Goal: Task Accomplishment & Management: Manage account settings

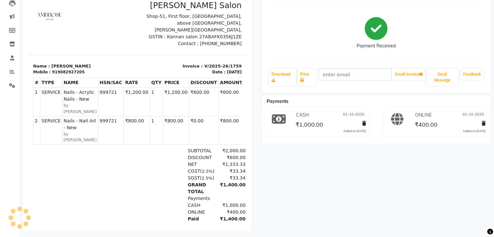
scroll to position [73, 0]
click at [164, 89] on td "₹1,200.00" at bounding box center [176, 101] width 26 height 29
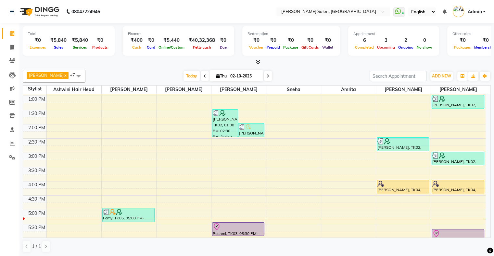
scroll to position [79, 0]
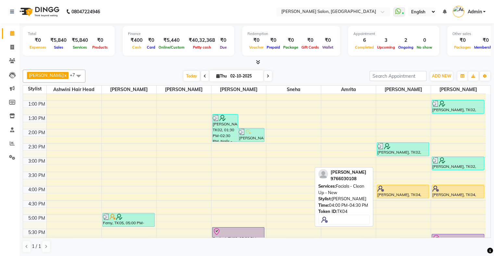
click at [406, 191] on div at bounding box center [402, 189] width 51 height 6
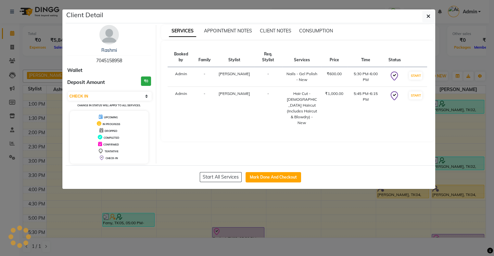
select select "1"
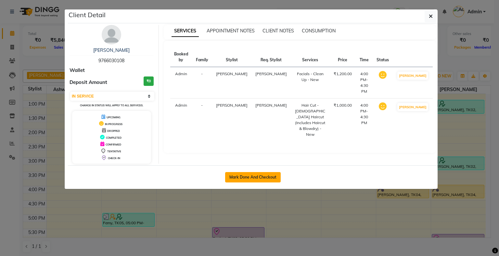
click at [253, 180] on button "Mark Done And Checkout" at bounding box center [253, 177] width 56 height 10
select select "4073"
select select "service"
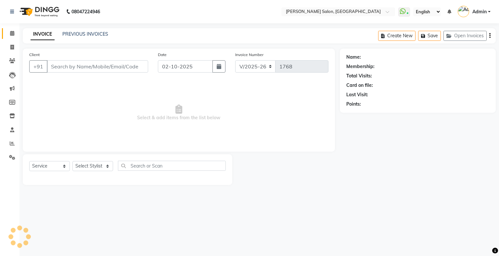
type input "9766030108"
select select "89637"
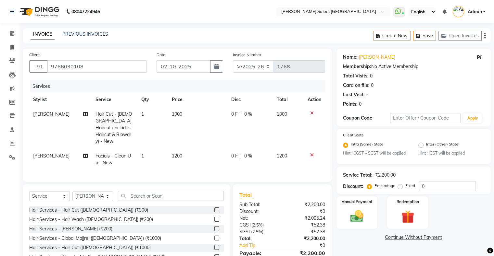
click at [308, 112] on div at bounding box center [314, 113] width 14 height 5
click at [311, 113] on icon at bounding box center [312, 113] width 4 height 5
click at [311, 153] on icon at bounding box center [312, 155] width 4 height 5
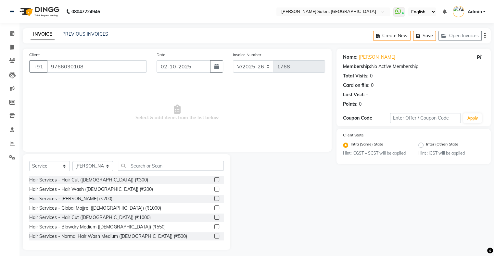
click at [133, 172] on div "Select Service Product Membership Package Voucher Prepaid Gift Card Select Styl…" at bounding box center [126, 168] width 194 height 15
click at [136, 164] on input "text" at bounding box center [171, 166] width 106 height 10
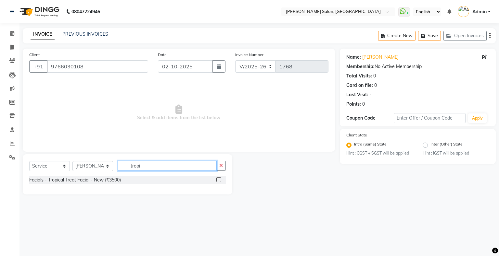
type input "tropi"
click at [217, 182] on label at bounding box center [218, 180] width 5 height 5
click at [217, 182] on input "checkbox" at bounding box center [218, 180] width 4 height 4
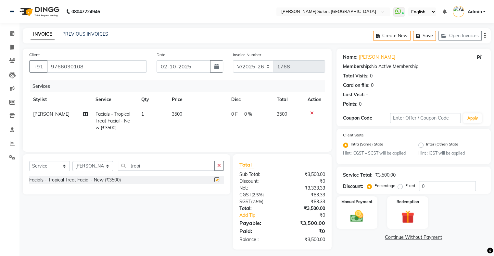
checkbox input "false"
click at [140, 165] on input "tropi" at bounding box center [166, 166] width 97 height 10
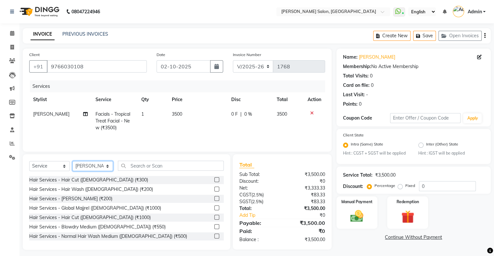
click at [92, 167] on select "Select Stylist Akshay Divecha Amrita Arif Ashwini Hair Head Kirti Nida FD Pradi…" at bounding box center [92, 166] width 41 height 10
select select "87848"
click at [72, 162] on select "Select Stylist Akshay Divecha Amrita Arif Ashwini Hair Head Kirti Nida FD Pradi…" at bounding box center [92, 166] width 41 height 10
click at [148, 164] on input "text" at bounding box center [171, 166] width 106 height 10
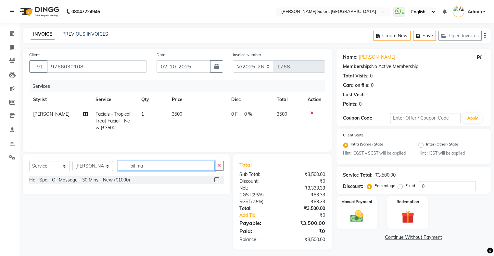
type input "oil ma"
click at [213, 177] on div "Hair Spa - Oil Massage - 30 Mins - New (₹1000)" at bounding box center [126, 180] width 194 height 8
click at [215, 178] on label at bounding box center [216, 180] width 5 height 5
click at [215, 178] on input "checkbox" at bounding box center [216, 180] width 4 height 4
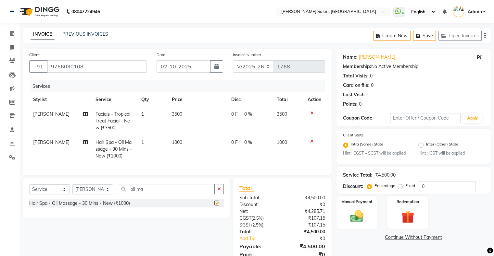
checkbox input "false"
click at [92, 193] on select "Select Stylist Akshay Divecha Amrita Arif Ashwini Hair Head Kirti Nida FD Pradi…" at bounding box center [92, 190] width 41 height 10
select select "89637"
click at [72, 190] on select "Select Stylist Akshay Divecha Amrita Arif Ashwini Hair Head Kirti Nida FD Pradi…" at bounding box center [92, 190] width 41 height 10
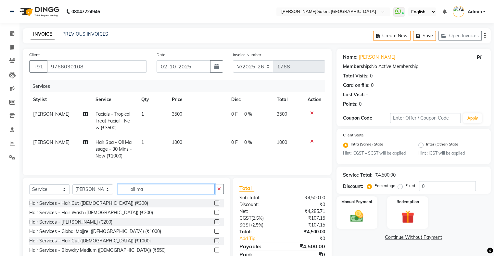
click at [130, 193] on input "oil ma" at bounding box center [166, 189] width 97 height 10
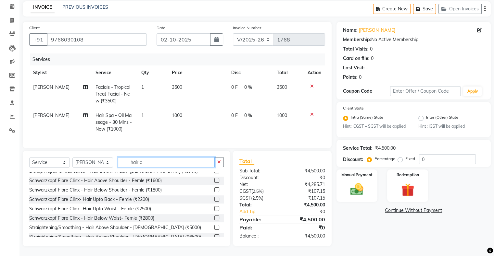
scroll to position [123, 0]
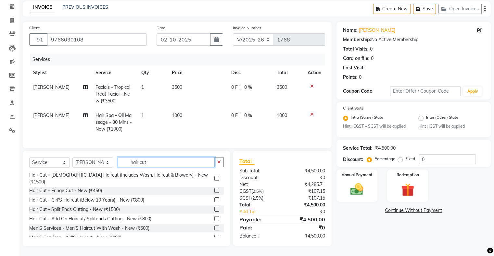
type input "hair cut"
click at [214, 181] on label at bounding box center [216, 178] width 5 height 5
click at [214, 181] on input "checkbox" at bounding box center [216, 179] width 4 height 4
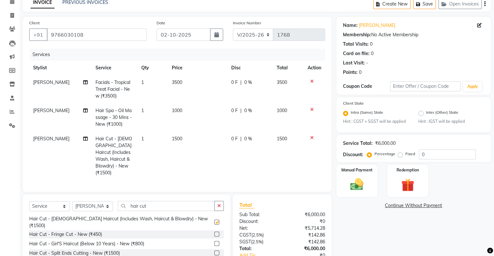
checkbox input "false"
click at [83, 138] on icon at bounding box center [85, 139] width 5 height 5
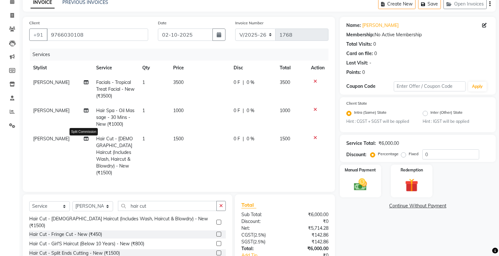
select select "89637"
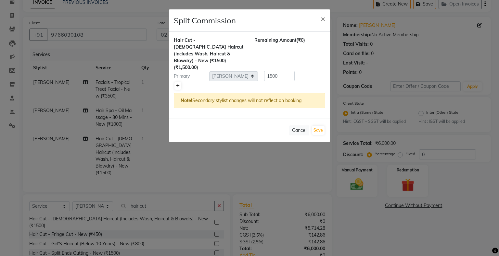
click at [178, 84] on icon at bounding box center [178, 86] width 4 height 4
type input "750"
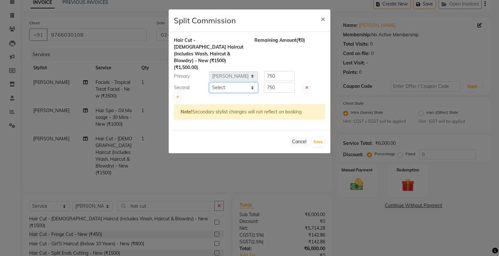
click at [214, 83] on select "Select Akshay Divecha Amrita Arif Ashwini Hair Head Kirti Nida FD Pradip Pradip…" at bounding box center [233, 88] width 49 height 10
select select "69724"
click at [209, 83] on select "Select Akshay Divecha Amrita Arif Ashwini Hair Head Kirti Nida FD Pradip Pradip…" at bounding box center [233, 88] width 49 height 10
click at [317, 138] on button "Save" at bounding box center [318, 142] width 13 height 9
select select "Select"
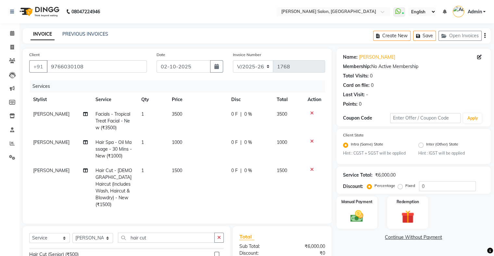
scroll to position [65, 0]
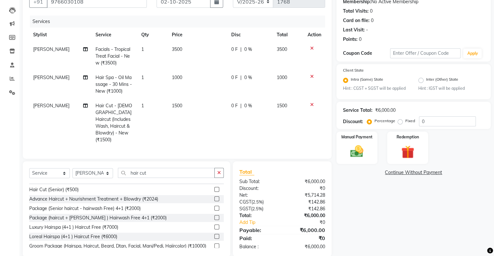
click at [175, 105] on span "1500" at bounding box center [177, 106] width 10 height 6
select select "89637"
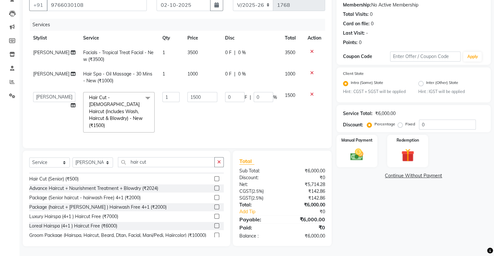
scroll to position [60, 0]
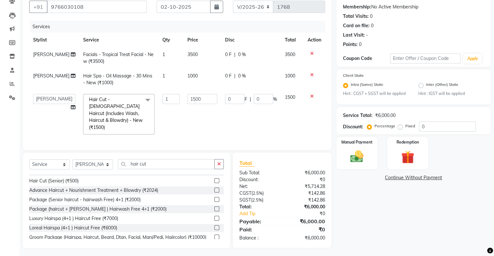
click at [183, 105] on td "1500" at bounding box center [202, 114] width 38 height 48
click at [185, 93] on td "1500" at bounding box center [202, 114] width 38 height 48
click at [192, 101] on input "1500" at bounding box center [202, 99] width 30 height 10
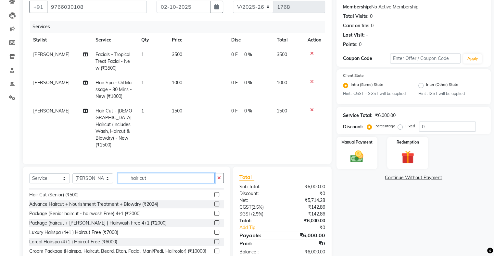
click at [137, 176] on input "hair cut" at bounding box center [166, 178] width 97 height 10
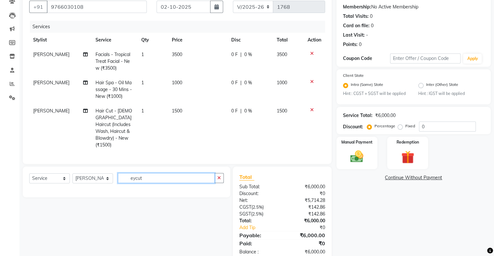
type input "ecut"
click at [155, 180] on input "ecut" at bounding box center [166, 178] width 97 height 10
type input "eyeb"
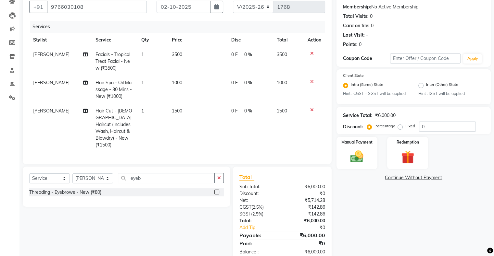
click at [217, 191] on label at bounding box center [216, 192] width 5 height 5
click at [217, 191] on input "checkbox" at bounding box center [216, 193] width 4 height 4
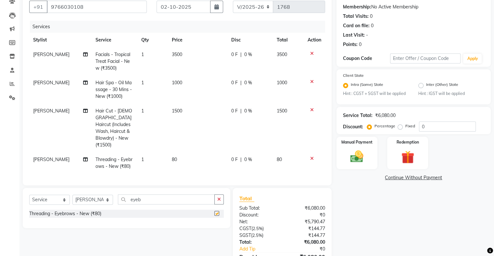
checkbox input "false"
click at [147, 153] on td "1" at bounding box center [152, 163] width 31 height 21
select select "89637"
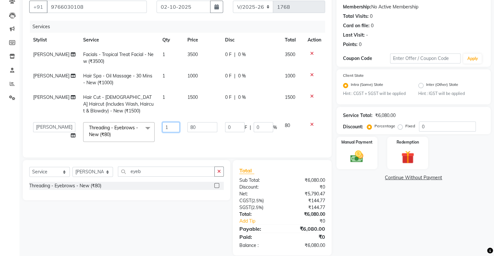
click at [164, 130] on input "1" at bounding box center [171, 127] width 18 height 10
type input "2"
click at [151, 145] on tbody "sonali Facials - Tropical Treat Facial - New (₹3500) 1 3500 0 F | 0 % 3500 Prad…" at bounding box center [177, 96] width 296 height 99
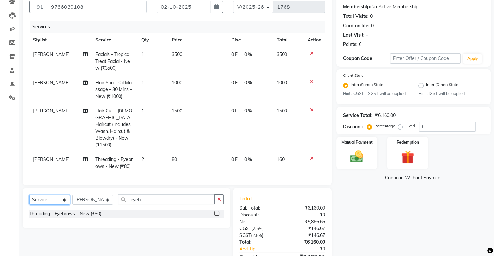
click at [45, 199] on select "Select Service Product Membership Package Voucher Prepaid Gift Card" at bounding box center [49, 200] width 41 height 10
click at [29, 195] on select "Select Service Product Membership Package Voucher Prepaid Gift Card" at bounding box center [49, 200] width 41 height 10
click at [217, 212] on label at bounding box center [216, 213] width 5 height 5
click at [217, 212] on input "checkbox" at bounding box center [216, 214] width 4 height 4
select select "select"
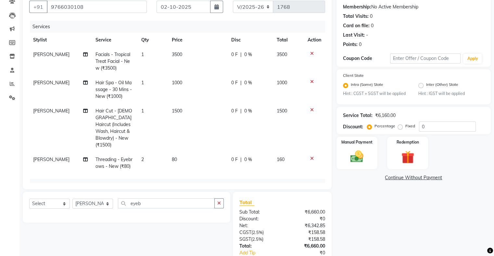
scroll to position [101, 0]
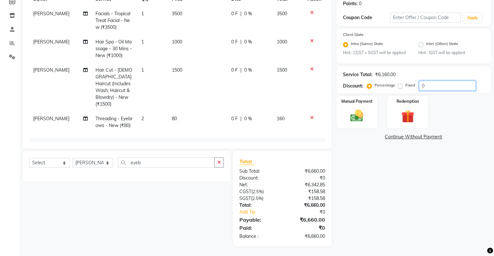
click at [435, 83] on input "0" at bounding box center [447, 86] width 57 height 10
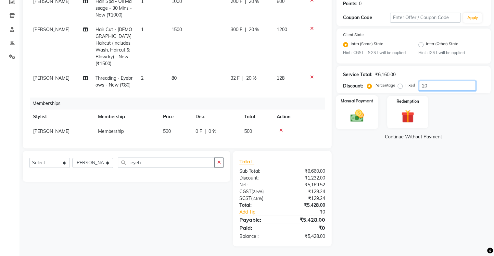
type input "20"
click at [355, 111] on img at bounding box center [357, 116] width 22 height 16
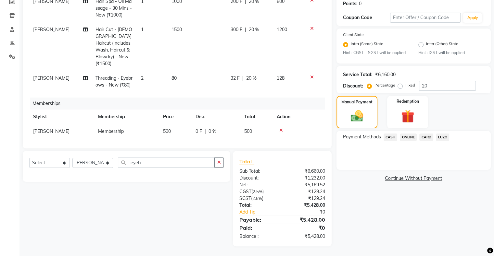
click at [423, 138] on span "CARD" at bounding box center [426, 137] width 14 height 7
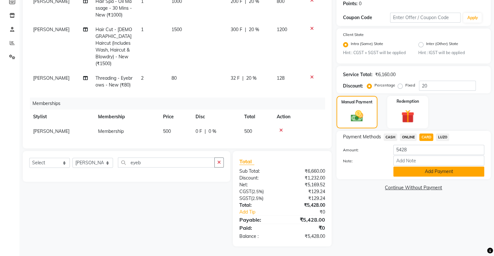
click at [425, 172] on button "Add Payment" at bounding box center [438, 172] width 91 height 10
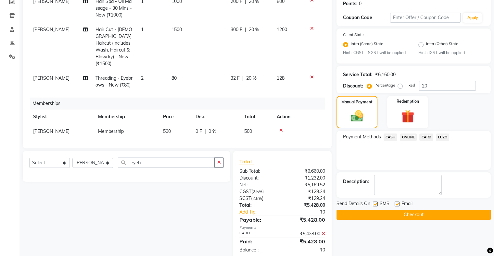
scroll to position [114, 0]
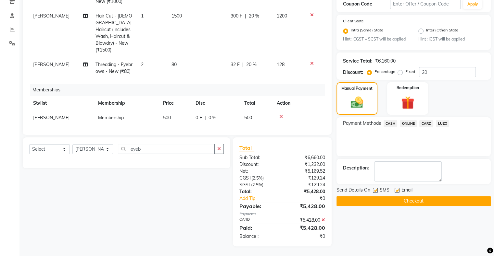
click at [323, 221] on icon at bounding box center [323, 220] width 4 height 5
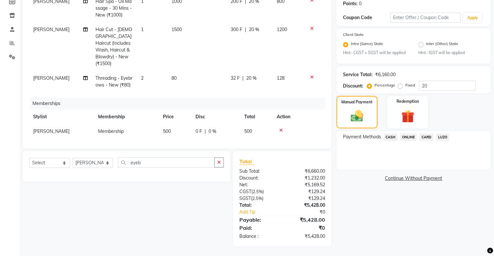
scroll to position [101, 0]
click at [407, 137] on span "ONLINE" at bounding box center [408, 137] width 17 height 7
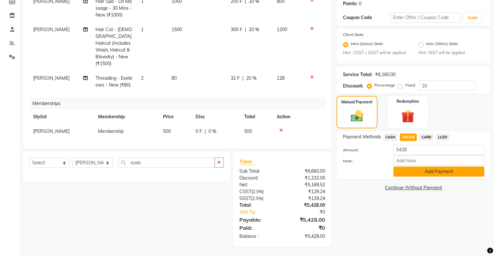
click at [402, 172] on button "Add Payment" at bounding box center [438, 172] width 91 height 10
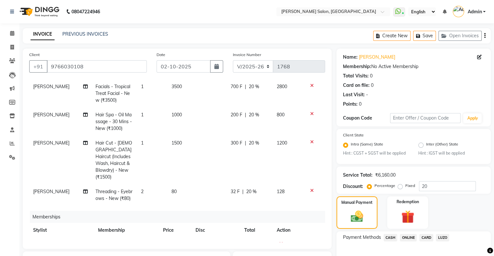
scroll to position [114, 0]
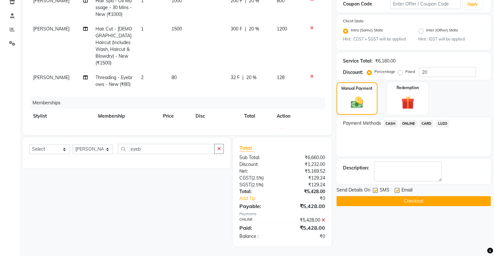
click at [416, 199] on button "Checkout" at bounding box center [413, 201] width 154 height 10
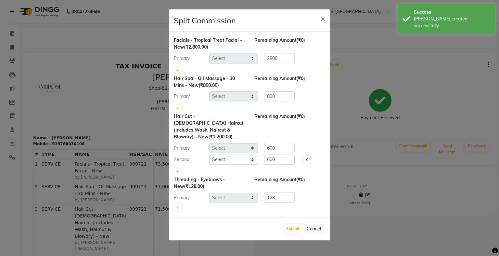
select select "89637"
select select "87848"
select select "89637"
select select "69724"
select select "89637"
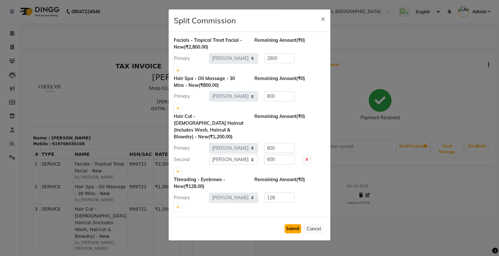
click at [290, 225] on button "Submit" at bounding box center [292, 229] width 17 height 9
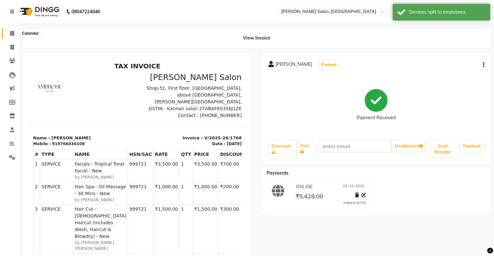
click at [10, 32] on icon at bounding box center [12, 33] width 4 height 5
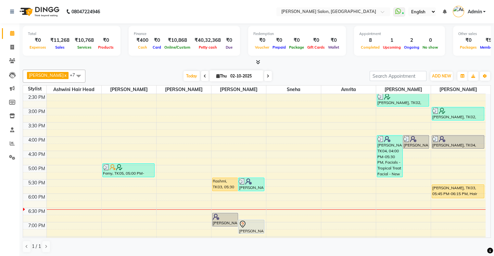
scroll to position [97, 0]
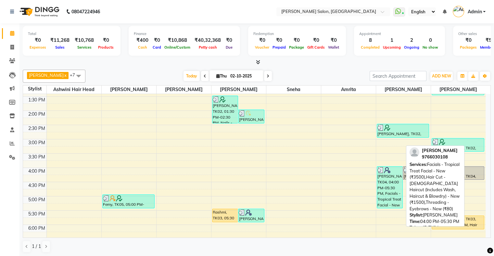
click at [388, 183] on div "[PERSON_NAME], TK04, 04:00 PM-05:30 PM, Facials - Tropical Treat Facial - New (…" at bounding box center [390, 188] width 26 height 42
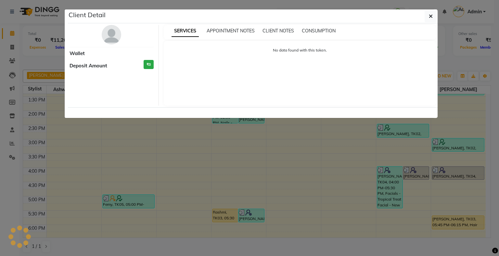
select select "3"
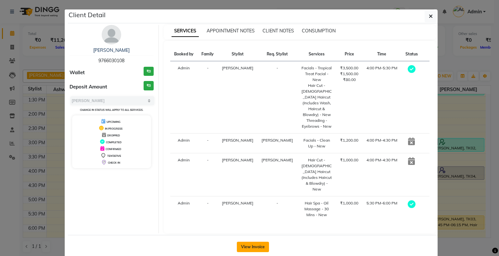
click at [247, 242] on button "View Invoice" at bounding box center [253, 247] width 32 height 10
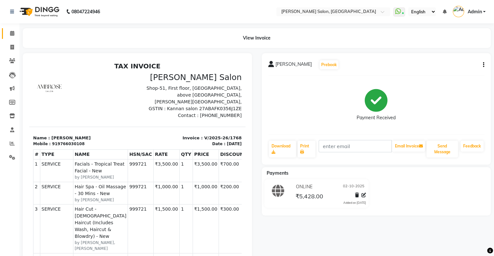
scroll to position [5, 0]
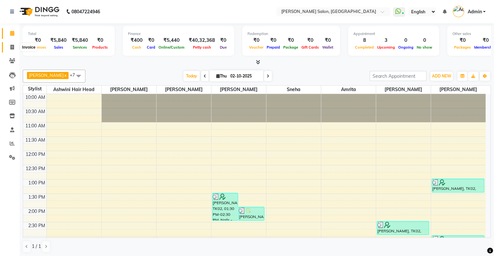
click at [12, 46] on icon at bounding box center [12, 47] width 4 height 5
select select "4073"
select select "service"
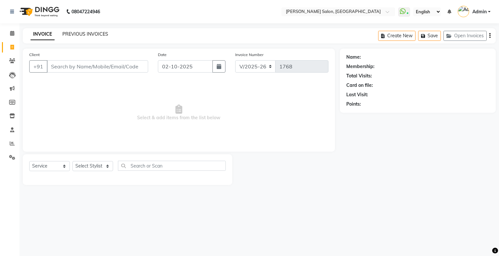
click at [80, 33] on link "PREVIOUS INVOICES" at bounding box center [85, 34] width 46 height 6
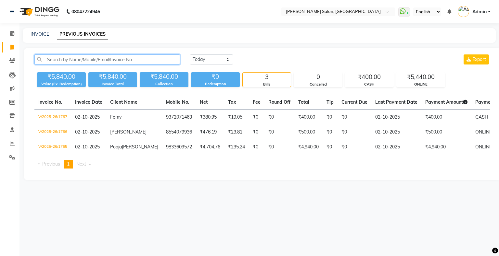
drag, startPoint x: 77, startPoint y: 60, endPoint x: 77, endPoint y: 64, distance: 3.9
click at [76, 60] on input "text" at bounding box center [106, 60] width 145 height 10
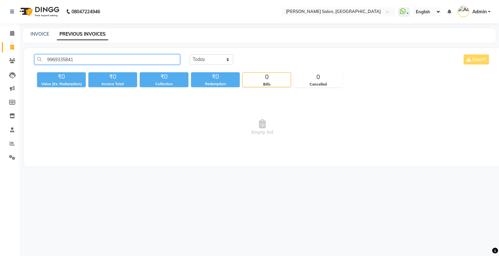
click at [112, 59] on input "9969335841" at bounding box center [106, 60] width 145 height 10
type input "9969335841"
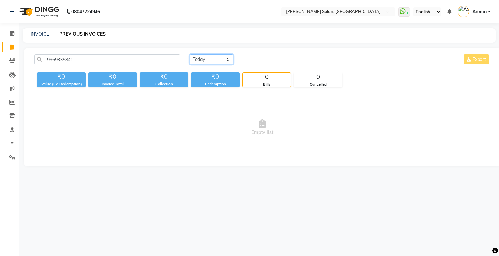
click at [209, 60] on select "Today Yesterday Custom Range" at bounding box center [211, 60] width 43 height 10
select select "range"
click at [190, 55] on select "Today Yesterday Custom Range" at bounding box center [211, 60] width 43 height 10
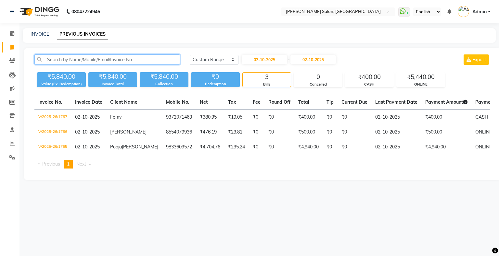
click at [134, 58] on input "text" at bounding box center [106, 60] width 145 height 10
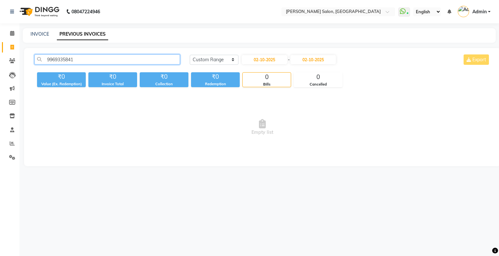
click at [64, 61] on input "9969335841" at bounding box center [106, 60] width 145 height 10
type input "9969335841"
click at [10, 36] on span at bounding box center [11, 33] width 11 height 7
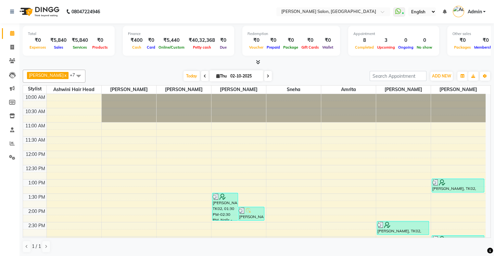
click at [209, 76] on span "Thu 02-10-2025" at bounding box center [236, 75] width 54 height 11
click at [215, 75] on span "Thu" at bounding box center [222, 76] width 14 height 5
select select "10"
select select "2025"
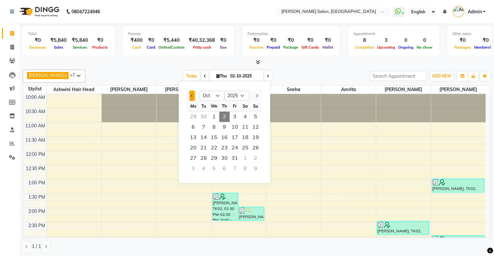
click at [190, 97] on button "Previous month" at bounding box center [192, 96] width 6 height 10
select select "9"
click at [232, 136] on span "19" at bounding box center [234, 137] width 10 height 10
type input "19-09-2025"
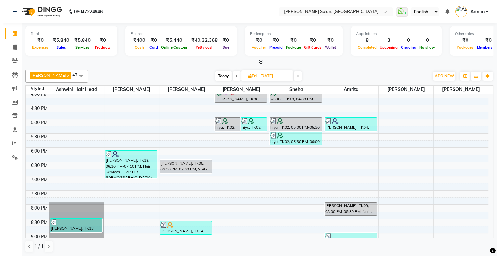
scroll to position [159, 0]
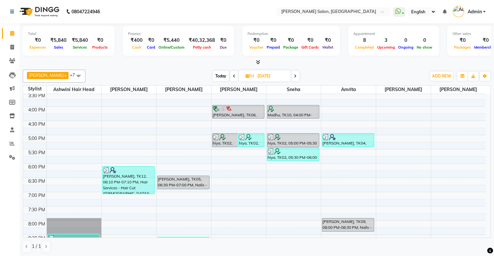
click at [323, 130] on div "10:00 AM 10:30 AM 11:00 AM 11:30 AM 12:00 PM 12:30 PM 1:00 PM 1:30 PM 2:00 PM 2…" at bounding box center [254, 120] width 462 height 371
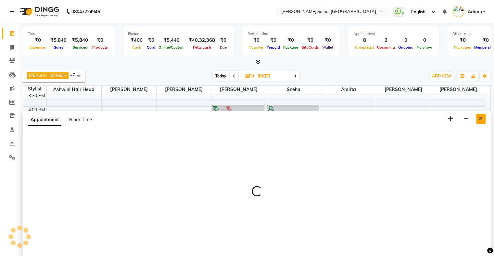
click at [480, 119] on icon "Close" at bounding box center [481, 119] width 4 height 5
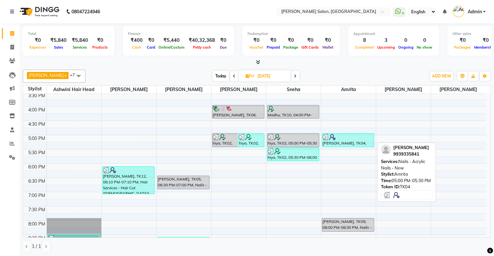
click at [346, 143] on div "Janvi, TK04, 05:00 PM-05:30 PM, Nails - Acrylic Nails - New" at bounding box center [348, 140] width 52 height 13
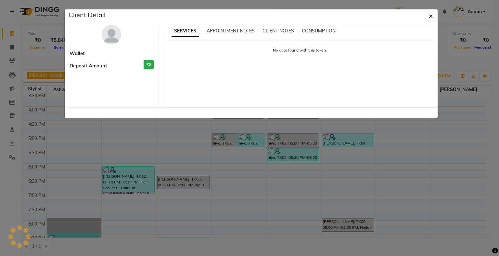
select select "3"
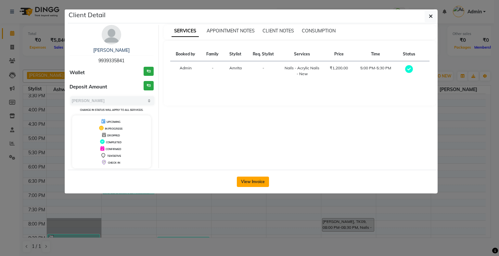
click at [247, 183] on button "View Invoice" at bounding box center [253, 182] width 32 height 10
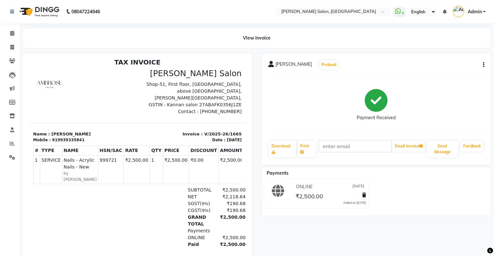
scroll to position [5, 0]
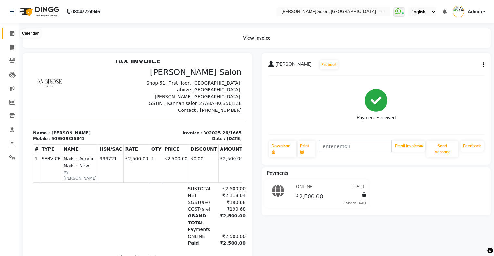
click at [8, 34] on span at bounding box center [11, 33] width 11 height 7
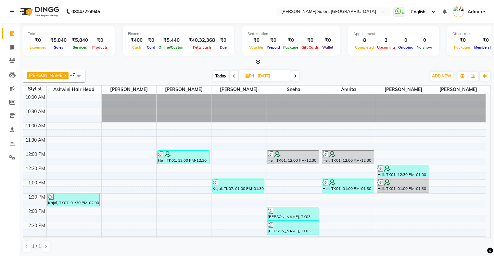
click at [213, 75] on span "Today" at bounding box center [221, 76] width 16 height 10
type input "02-10-2025"
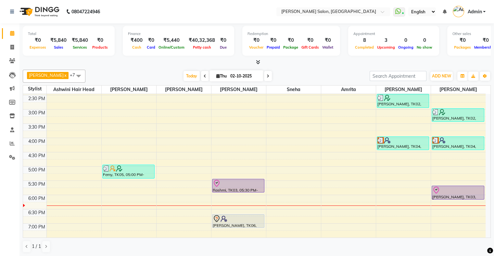
scroll to position [126, 0]
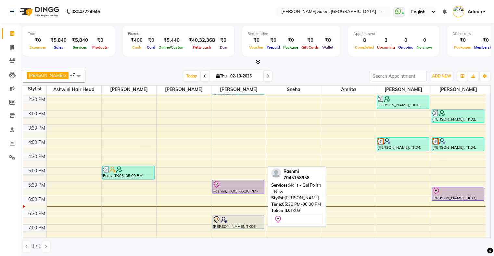
click at [239, 188] on div "Rashmi, TK03, 05:30 PM-06:00 PM, Nails - Gel Polish - New" at bounding box center [238, 186] width 52 height 13
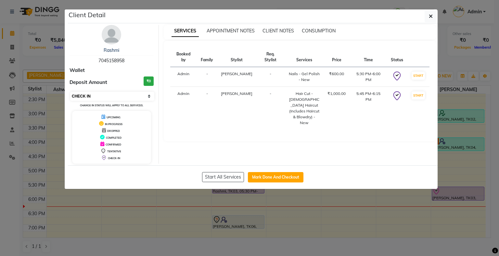
click at [108, 94] on select "Select IN SERVICE CONFIRMED TENTATIVE CHECK IN MARK DONE DROPPED UPCOMING" at bounding box center [112, 96] width 84 height 9
select select "1"
click at [70, 92] on select "Select IN SERVICE CONFIRMED TENTATIVE CHECK IN MARK DONE DROPPED UPCOMING" at bounding box center [112, 96] width 84 height 9
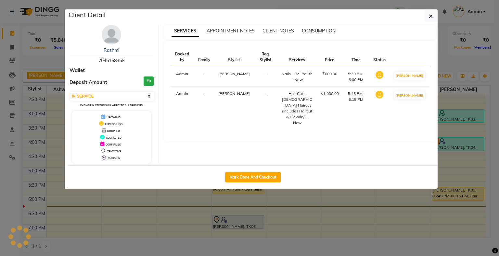
click at [252, 213] on ngb-modal-window "Client Detail Rashmi 7045158958 Wallet Deposit Amount ₹0 Select IN SERVICE CONF…" at bounding box center [249, 128] width 499 height 256
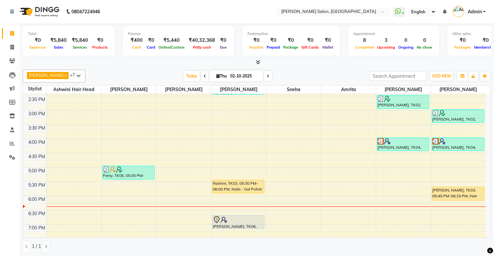
click at [216, 74] on icon at bounding box center [218, 76] width 4 height 4
select select "10"
select select "2025"
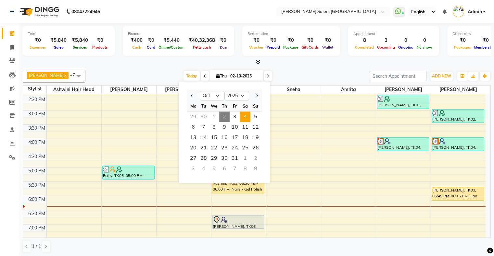
click at [245, 119] on span "4" at bounding box center [245, 117] width 10 height 10
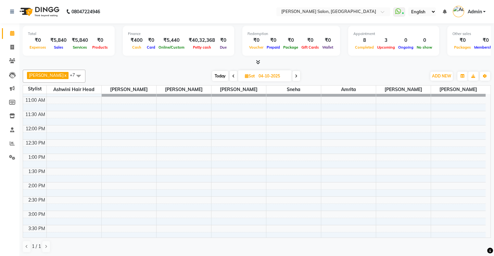
scroll to position [0, 0]
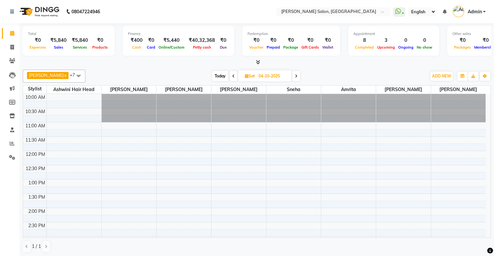
click at [212, 75] on span "Today" at bounding box center [220, 76] width 16 height 10
type input "02-10-2025"
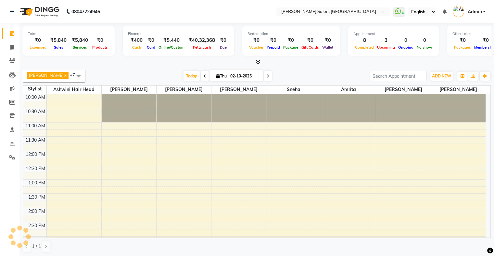
scroll to position [224, 0]
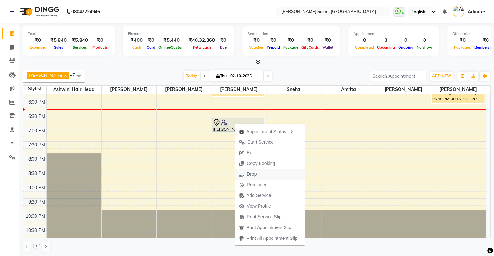
click at [257, 175] on span "Drop" at bounding box center [247, 174] width 25 height 11
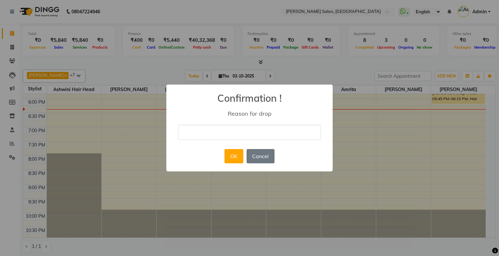
click at [226, 128] on input "text" at bounding box center [249, 132] width 143 height 15
type input "cancel"
click at [235, 157] on button "OK" at bounding box center [233, 156] width 19 height 14
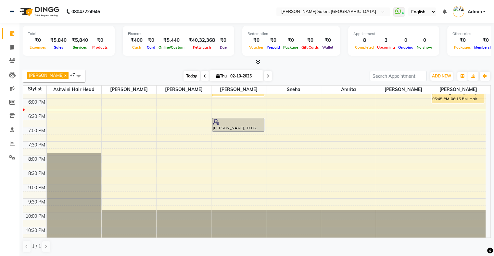
click at [184, 74] on span "Today" at bounding box center [191, 76] width 16 height 10
click at [215, 76] on span "Thu" at bounding box center [222, 76] width 14 height 5
select select "10"
select select "2025"
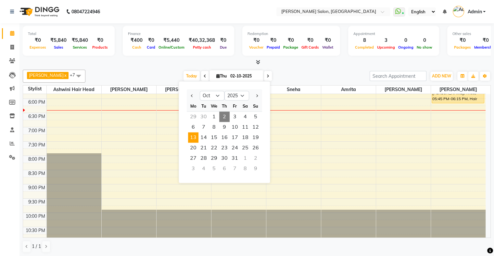
click at [197, 137] on span "13" at bounding box center [193, 137] width 10 height 10
type input "13-10-2025"
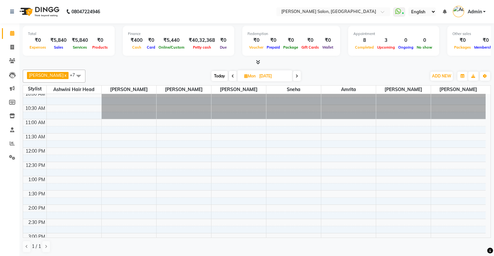
scroll to position [0, 0]
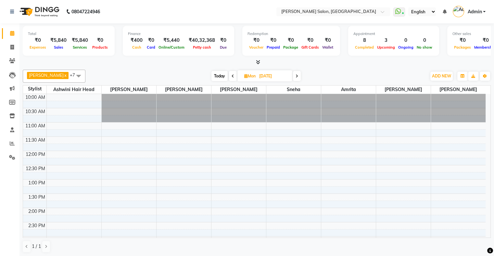
click at [242, 76] on span "Mon" at bounding box center [249, 76] width 15 height 5
select select "10"
select select "2025"
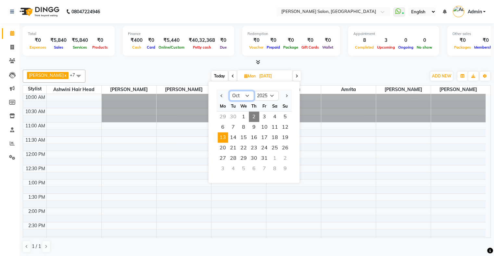
click at [238, 95] on select "Jan Feb Mar Apr May Jun Jul Aug Sep Oct Nov Dec" at bounding box center [241, 96] width 25 height 10
select select "9"
click at [229, 91] on select "Jan Feb Mar Apr May Jun Jul Aug Sep Oct Nov Dec" at bounding box center [241, 96] width 25 height 10
click at [274, 130] on span "13" at bounding box center [274, 127] width 10 height 10
type input "13-09-2025"
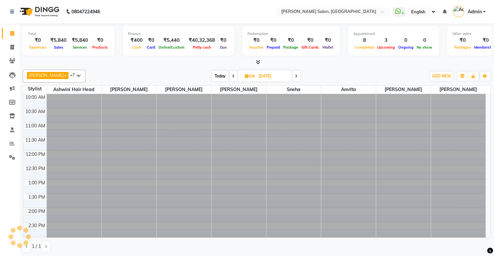
scroll to position [224, 0]
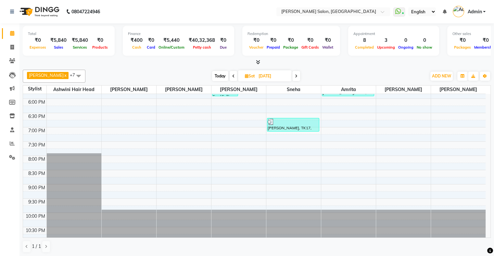
click at [245, 74] on icon at bounding box center [247, 76] width 4 height 4
select select "9"
select select "2025"
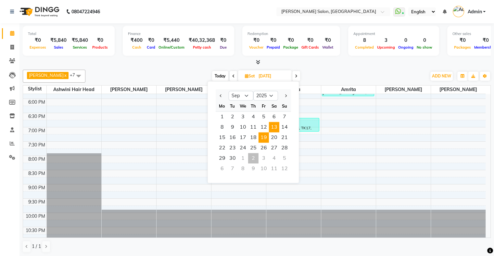
click at [262, 138] on span "19" at bounding box center [263, 137] width 10 height 10
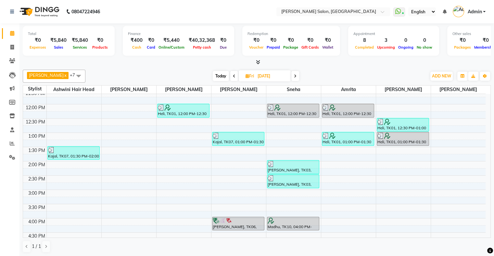
scroll to position [0, 0]
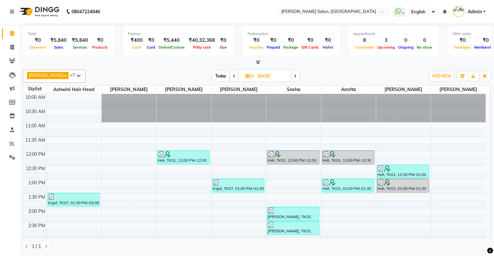
click at [216, 79] on span "Today" at bounding box center [221, 76] width 16 height 10
type input "02-10-2025"
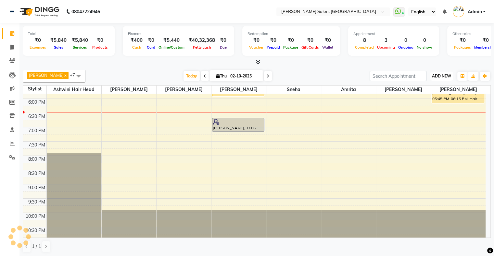
click at [435, 72] on button "ADD NEW Toggle Dropdown" at bounding box center [441, 76] width 22 height 9
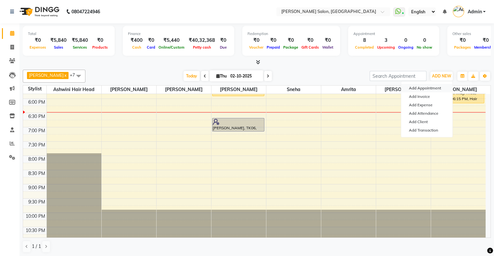
click at [433, 88] on button "Add Appointment" at bounding box center [426, 88] width 51 height 8
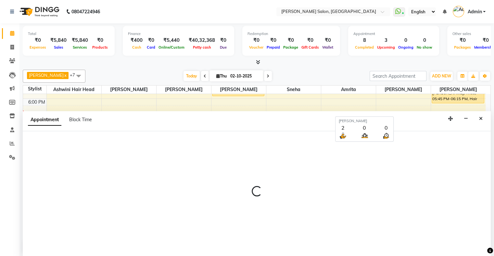
scroll to position [0, 0]
select select "tentative"
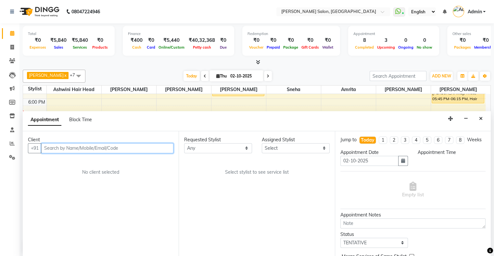
select select "660"
click at [75, 151] on input "text" at bounding box center [107, 148] width 132 height 10
paste input "98928 42372"
click at [60, 148] on input "98928 42372" at bounding box center [93, 148] width 105 height 10
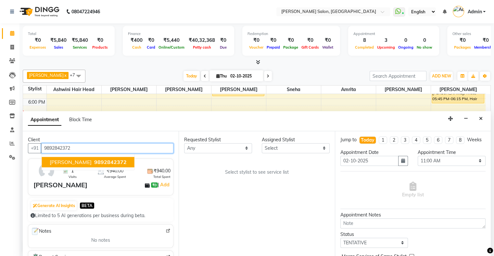
click at [73, 163] on span "simran fernandes" at bounding box center [71, 162] width 42 height 6
type input "9892842372"
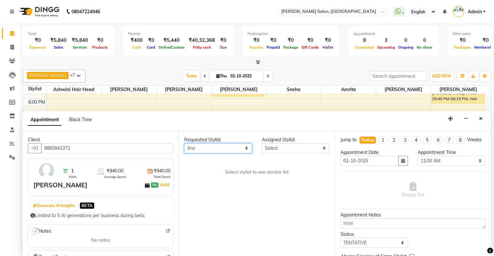
click at [208, 147] on select "Any Amrita Arif Ashwini Hair Head Kirti Nida FD Pradip Pradip Vaishnav Sanjana …" at bounding box center [218, 148] width 68 height 10
select select "87848"
click at [184, 143] on select "Any Amrita Arif Ashwini Hair Head Kirti Nida FD Pradip Pradip Vaishnav Sanjana …" at bounding box center [218, 148] width 68 height 10
select select "87848"
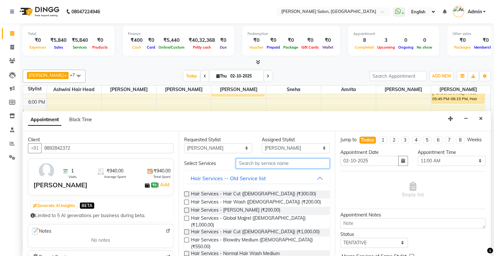
click at [253, 162] on input "text" at bounding box center [282, 164] width 93 height 10
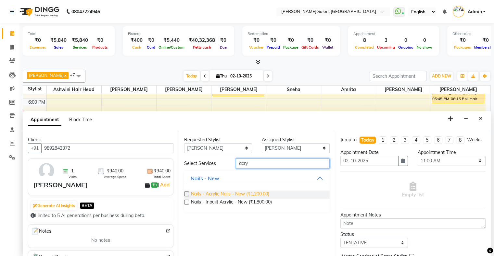
type input "acry"
click at [244, 193] on span "Nails - Acrylic Nails - New (₹1,200.00)" at bounding box center [230, 195] width 78 height 8
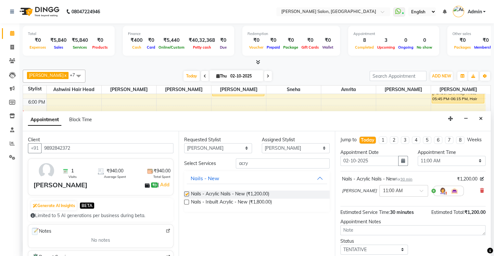
checkbox input "false"
click at [432, 166] on select "Select 11:00 AM 11:15 AM 11:30 AM 11:45 AM 12:00 PM 12:15 PM 12:30 PM 12:45 PM …" at bounding box center [451, 161] width 68 height 10
select select "1140"
click at [417, 161] on select "Select 11:00 AM 11:15 AM 11:30 AM 11:45 AM 12:00 PM 12:15 PM 12:30 PM 12:45 PM …" at bounding box center [451, 161] width 68 height 10
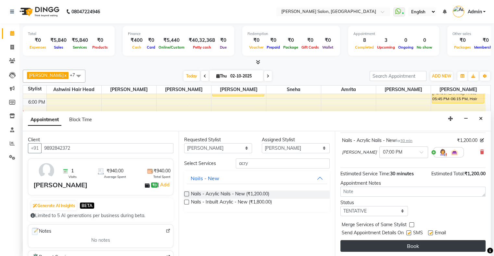
scroll to position [44, 0]
click at [398, 249] on button "Book" at bounding box center [412, 247] width 145 height 12
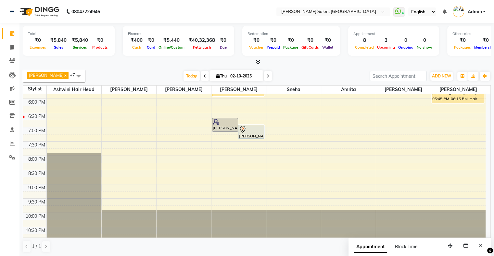
scroll to position [159, 0]
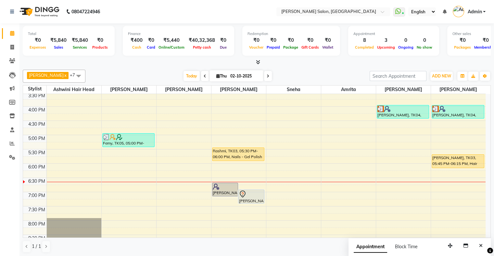
click at [231, 145] on div "10:00 AM 10:30 AM 11:00 AM 11:30 AM 12:00 PM 12:30 PM 1:00 PM 1:30 PM 2:00 PM 2…" at bounding box center [254, 120] width 462 height 371
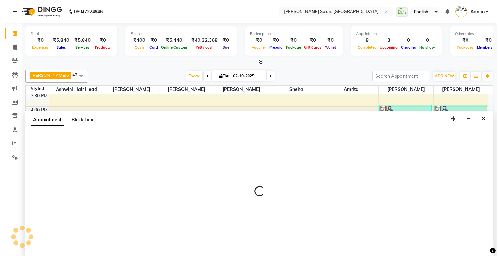
scroll to position [0, 0]
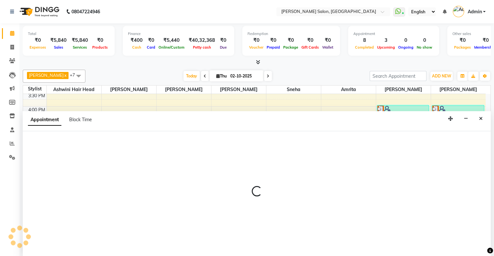
select select "87848"
select select "tentative"
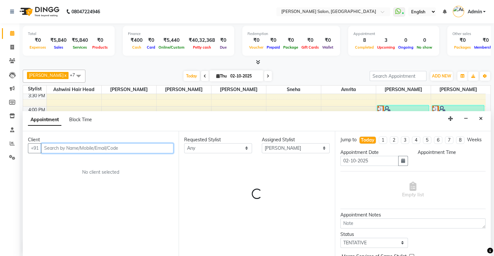
select select "1035"
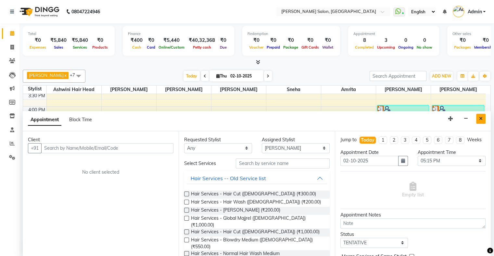
click at [478, 120] on button "Close" at bounding box center [480, 119] width 9 height 10
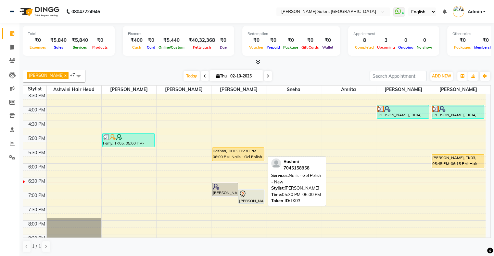
click at [245, 150] on div "Rashmi, TK03, 05:30 PM-06:00 PM, Nails - Gel Polish - New" at bounding box center [238, 154] width 52 height 13
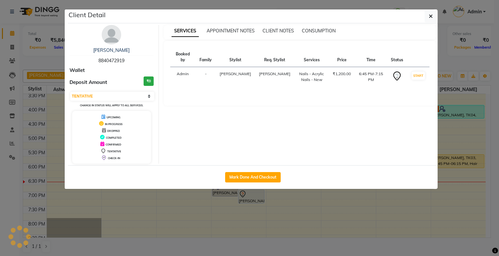
select select "1"
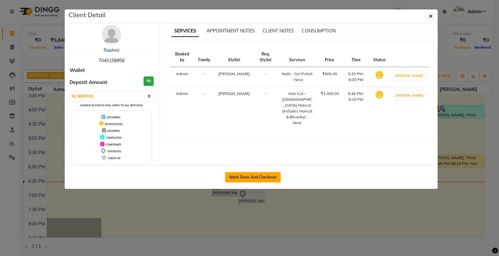
click at [256, 173] on button "Mark Done And Checkout" at bounding box center [253, 177] width 56 height 10
select select "service"
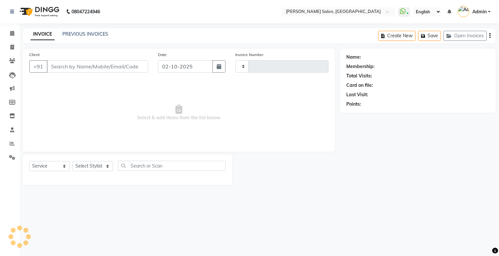
type input "7045158958"
select select "69724"
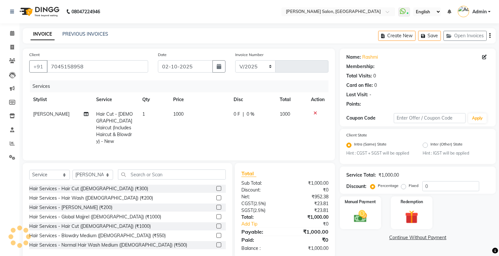
select select "4073"
type input "1769"
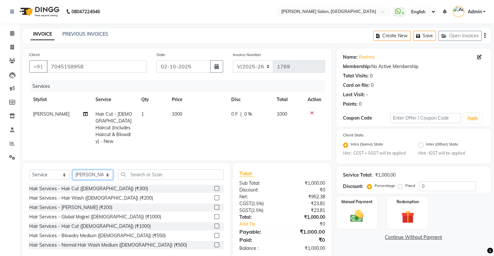
click at [97, 172] on select "Select Stylist Akshay Divecha Amrita Arif Ashwini Hair Head Kirti Nida FD Pradi…" at bounding box center [92, 175] width 41 height 10
select select "87848"
click at [72, 170] on select "Select Stylist Akshay Divecha Amrita Arif Ashwini Hair Head Kirti Nida FD Pradi…" at bounding box center [92, 175] width 41 height 10
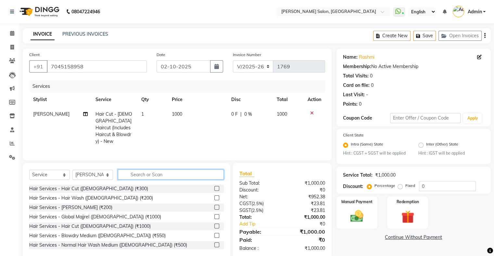
click at [135, 175] on input "text" at bounding box center [171, 175] width 106 height 10
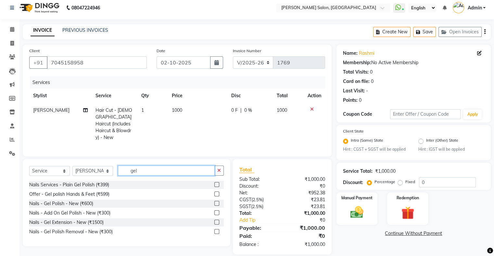
scroll to position [10, 0]
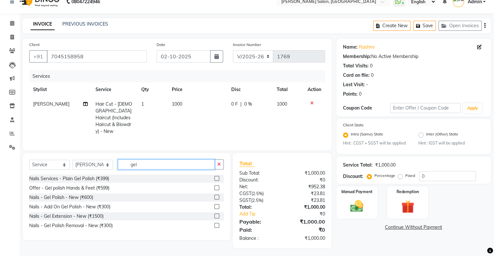
type input "gel"
click at [217, 195] on label at bounding box center [216, 197] width 5 height 5
click at [217, 196] on input "checkbox" at bounding box center [216, 198] width 4 height 4
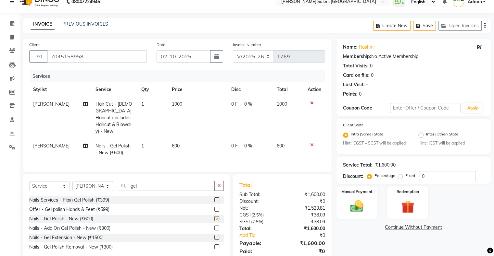
checkbox input "false"
click at [179, 144] on td "600" at bounding box center [197, 149] width 59 height 21
select select "87848"
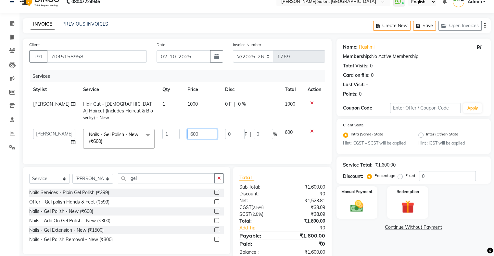
click at [188, 130] on input "600" at bounding box center [202, 134] width 30 height 10
type input "1300"
click at [221, 149] on div "Services Stylist Service Qty Price Disc Total Action Pradip Vaishnav Hair Cut -…" at bounding box center [177, 114] width 296 height 88
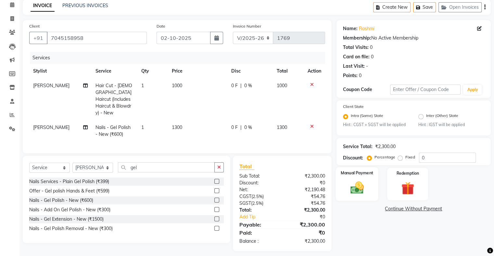
scroll to position [31, 0]
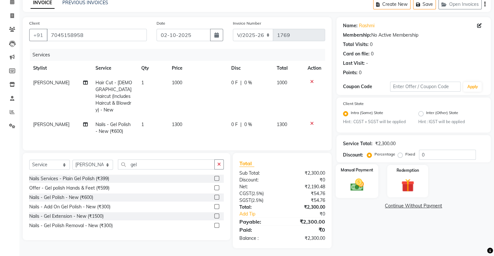
click at [359, 192] on img at bounding box center [357, 186] width 22 height 16
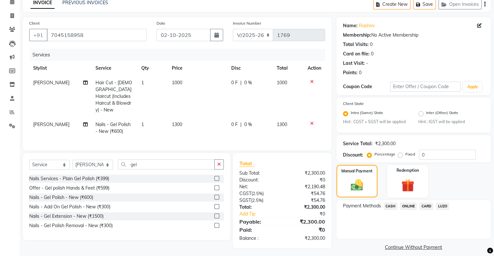
click at [407, 208] on span "ONLINE" at bounding box center [408, 206] width 17 height 7
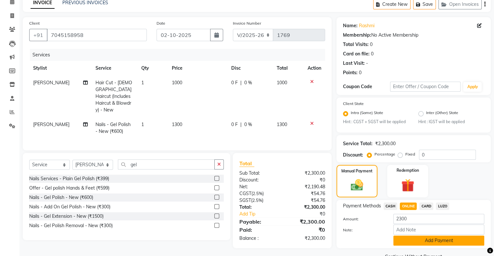
click at [420, 239] on button "Add Payment" at bounding box center [438, 241] width 91 height 10
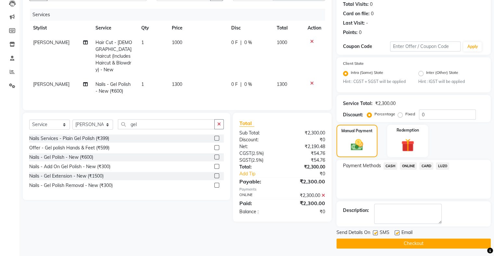
scroll to position [74, 0]
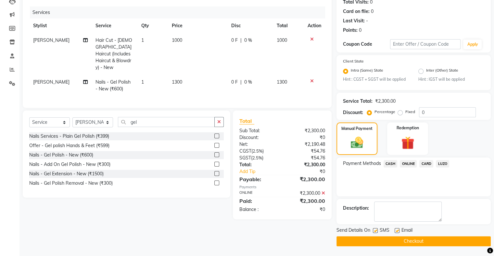
click at [368, 241] on button "Checkout" at bounding box center [413, 242] width 154 height 10
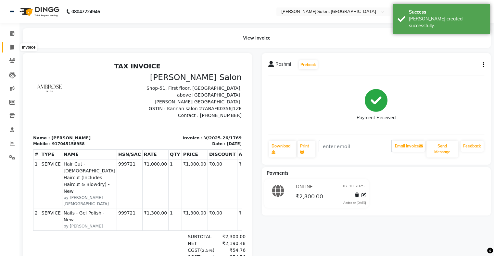
click at [14, 45] on span at bounding box center [11, 47] width 11 height 7
select select "service"
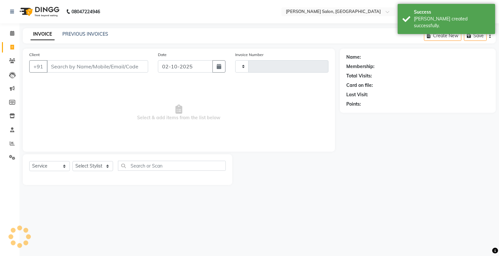
type input "1770"
select select "4073"
click at [82, 34] on link "PREVIOUS INVOICES" at bounding box center [85, 34] width 46 height 6
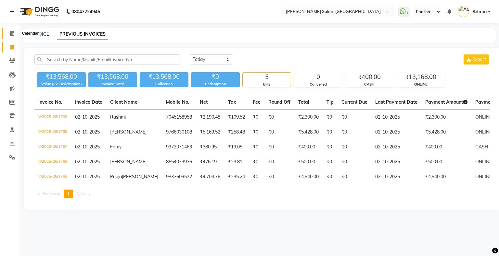
click at [13, 33] on icon at bounding box center [12, 33] width 4 height 5
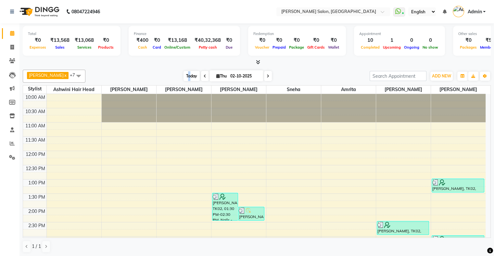
click at [183, 75] on span "Today" at bounding box center [191, 76] width 16 height 10
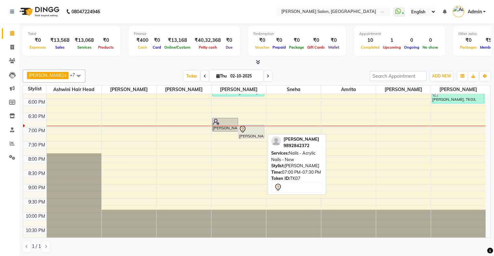
click at [249, 135] on div "simran fernandes, TK07, 07:00 PM-07:30 PM, Nails - Acrylic Nails - New" at bounding box center [251, 131] width 26 height 13
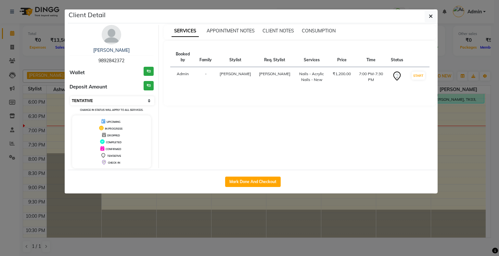
click at [78, 101] on select "Select IN SERVICE CONFIRMED TENTATIVE CHECK IN MARK DONE DROPPED UPCOMING" at bounding box center [112, 100] width 84 height 9
select select "1"
click at [70, 96] on select "Select IN SERVICE CONFIRMED TENTATIVE CHECK IN MARK DONE DROPPED UPCOMING" at bounding box center [112, 100] width 84 height 9
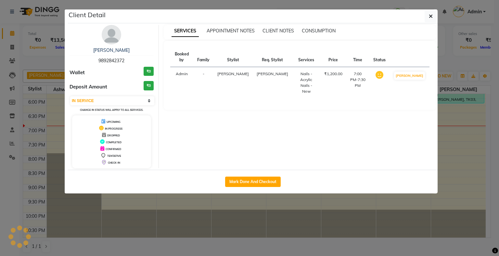
click at [147, 208] on ngb-modal-window "Client Detail simran fernandes 9892842372 Wallet ₹0 Deposit Amount ₹0 Select IN…" at bounding box center [249, 128] width 499 height 256
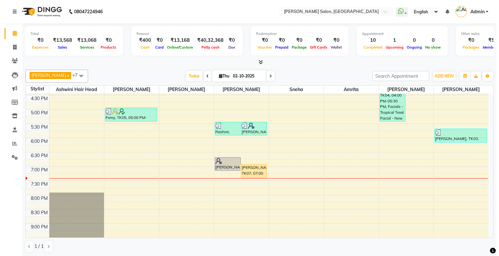
scroll to position [191, 0]
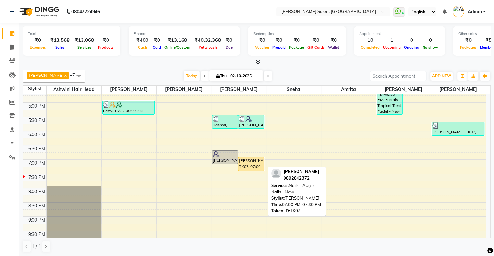
click at [250, 162] on div "simran fernandes, TK07, 07:00 PM-07:30 PM, Nails - Acrylic Nails - New" at bounding box center [251, 164] width 26 height 13
select select "1"
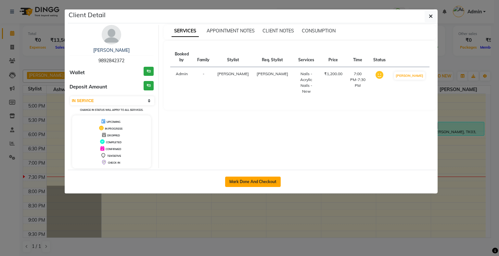
click at [251, 180] on button "Mark Done And Checkout" at bounding box center [253, 182] width 56 height 10
select select "4073"
select select "service"
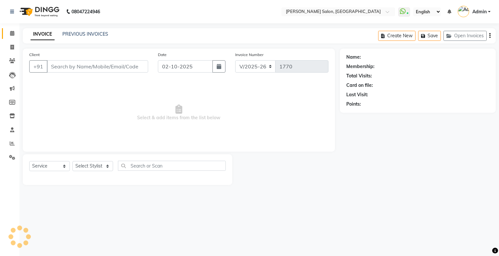
type input "9892842372"
select select "87848"
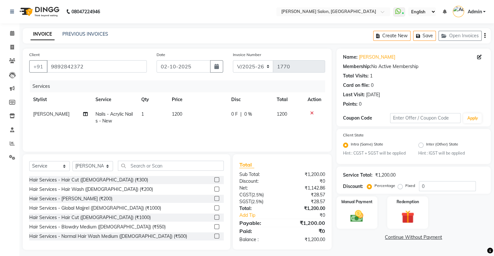
click at [310, 111] on icon at bounding box center [312, 113] width 4 height 5
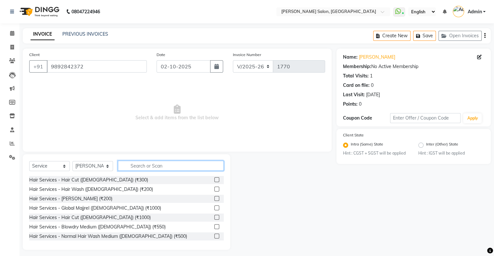
click at [140, 167] on input "text" at bounding box center [171, 166] width 106 height 10
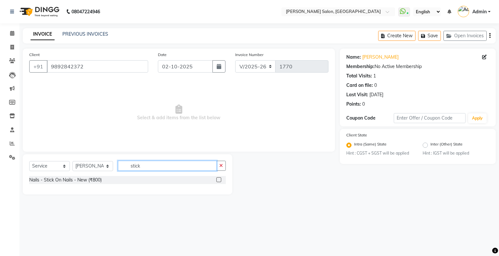
type input "stick"
click at [223, 180] on div at bounding box center [220, 180] width 9 height 8
click at [218, 180] on label at bounding box center [218, 180] width 5 height 5
click at [218, 180] on input "checkbox" at bounding box center [218, 180] width 4 height 4
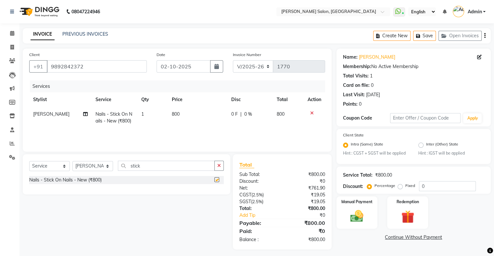
checkbox input "false"
click at [235, 111] on td "0 F | 0 %" at bounding box center [249, 117] width 45 height 21
select select "87848"
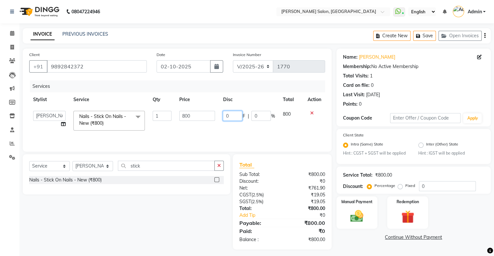
click at [239, 114] on input "0" at bounding box center [232, 116] width 19 height 10
type input "150"
click at [235, 128] on td "150 F | 0 %" at bounding box center [249, 121] width 60 height 28
select select "87848"
click at [231, 115] on input "150" at bounding box center [232, 116] width 19 height 10
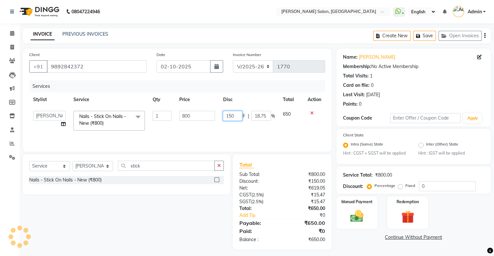
click at [231, 115] on input "150" at bounding box center [232, 116] width 19 height 10
type input "250"
click at [213, 128] on td "800" at bounding box center [196, 121] width 43 height 28
select select "87848"
click at [83, 168] on select "Select Stylist Akshay Divecha Amrita Arif Ashwini Hair Head Kirti Nida FD Pradi…" at bounding box center [92, 166] width 41 height 10
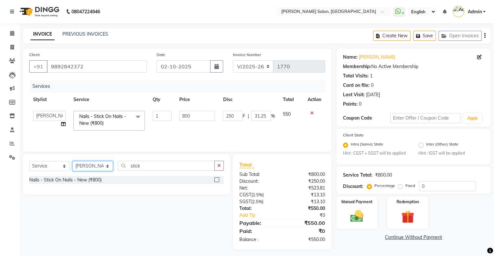
select select "89637"
click at [72, 162] on select "Select Stylist Akshay Divecha Amrita Arif Ashwini Hair Head Kirti Nida FD Pradi…" at bounding box center [92, 166] width 41 height 10
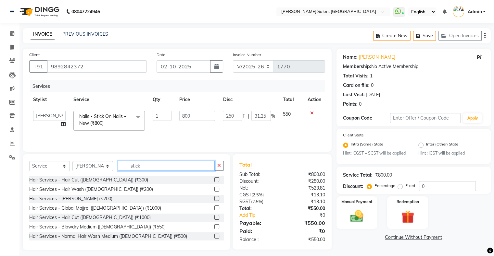
click at [132, 169] on input "stick" at bounding box center [166, 166] width 97 height 10
drag, startPoint x: 132, startPoint y: 169, endPoint x: 119, endPoint y: 175, distance: 14.2
click at [124, 173] on div "Select Service Product Membership Package Voucher Prepaid Gift Card Select Styl…" at bounding box center [126, 168] width 194 height 15
type input "g"
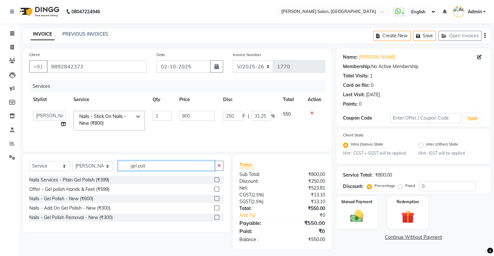
type input "gel poli"
click at [217, 219] on label at bounding box center [216, 217] width 5 height 5
click at [217, 219] on input "checkbox" at bounding box center [216, 218] width 4 height 4
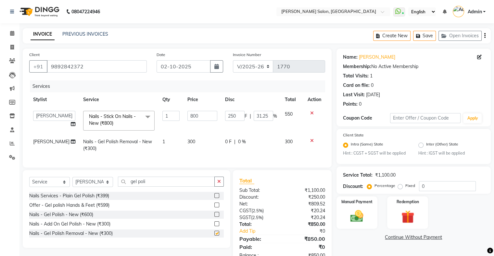
checkbox input "false"
click at [217, 217] on label at bounding box center [216, 214] width 5 height 5
click at [217, 217] on input "checkbox" at bounding box center [216, 215] width 4 height 4
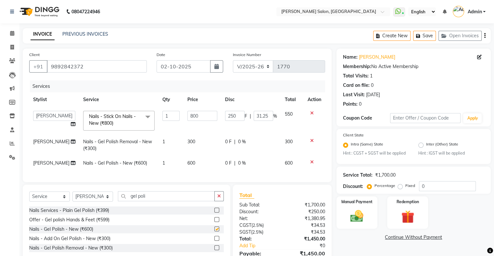
checkbox input "false"
click at [204, 140] on td "300" at bounding box center [202, 145] width 38 height 21
select select "89637"
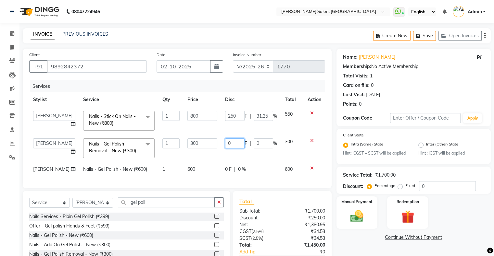
click at [235, 148] on input "0" at bounding box center [234, 144] width 19 height 10
type input "100"
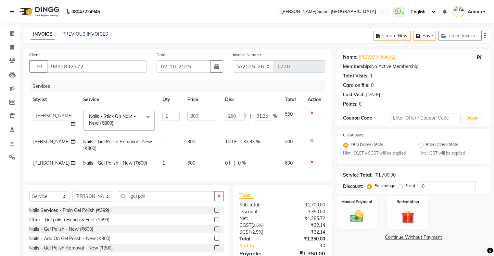
click at [218, 150] on td "300" at bounding box center [202, 145] width 38 height 21
select select "89637"
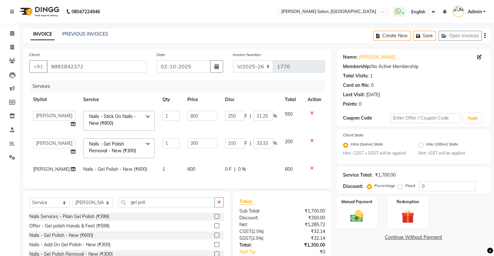
scroll to position [44, 0]
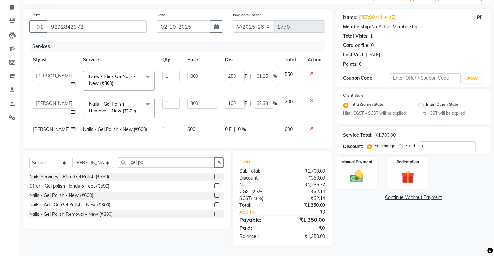
click at [187, 127] on span "600" at bounding box center [191, 130] width 8 height 6
select select "89637"
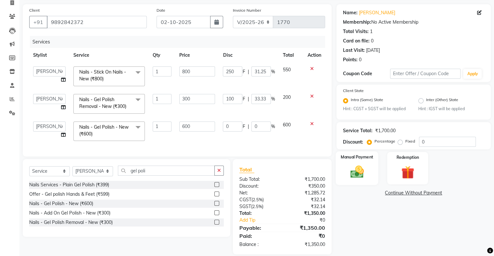
click at [364, 165] on img at bounding box center [357, 173] width 22 height 16
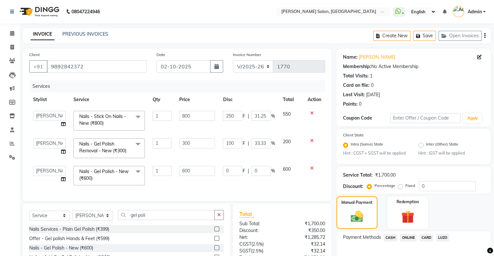
scroll to position [57, 0]
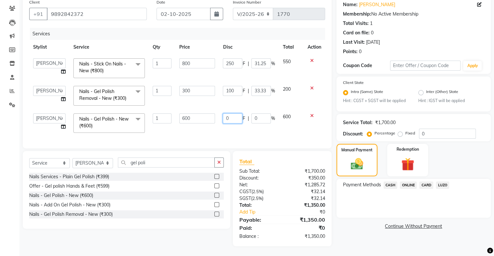
click at [232, 114] on input "0" at bounding box center [232, 119] width 19 height 10
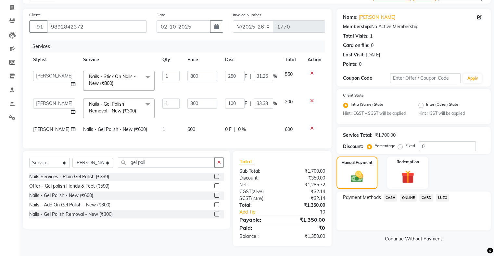
scroll to position [44, 0]
click at [227, 126] on span "0 F" at bounding box center [228, 129] width 6 height 7
select select "89637"
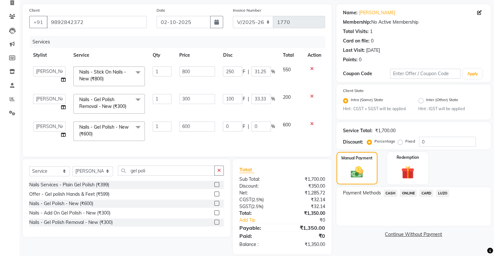
scroll to position [57, 0]
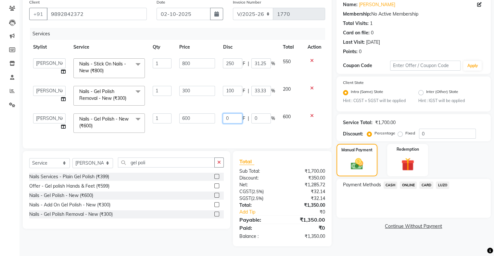
click at [229, 114] on input "0" at bounding box center [232, 119] width 19 height 10
type input "0"
type input "100"
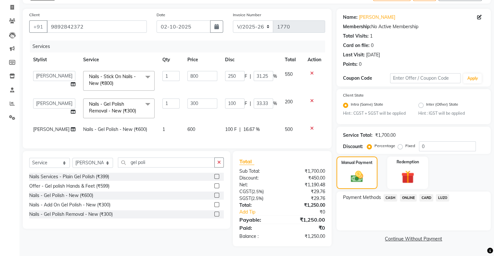
click at [254, 149] on div "Client +91 9892842372 Date 02-10-2025 Invoice Number V/2025 V/2025-26 1770 Serv…" at bounding box center [177, 79] width 309 height 140
click at [187, 127] on span "600" at bounding box center [191, 130] width 8 height 6
select select "89637"
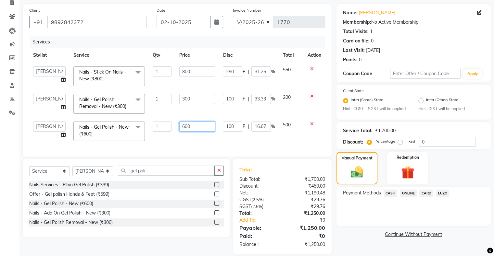
click at [186, 124] on input "600" at bounding box center [197, 127] width 36 height 10
click at [232, 140] on div "Services Stylist Service Qty Price Disc Total Action Akshay Divecha Amrita Arif…" at bounding box center [177, 93] width 296 height 114
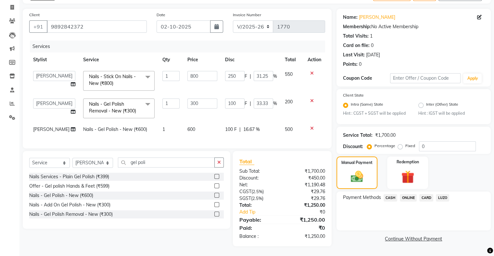
click at [187, 127] on span "600" at bounding box center [191, 130] width 8 height 6
select select "89637"
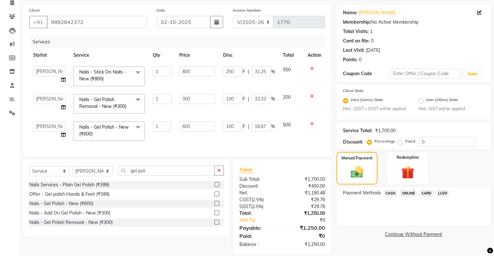
click at [179, 124] on input "600" at bounding box center [197, 127] width 36 height 10
type input "600"
click at [231, 142] on div "Services Stylist Service Qty Price Disc Total Action Akshay Divecha Amrita Arif…" at bounding box center [177, 93] width 296 height 114
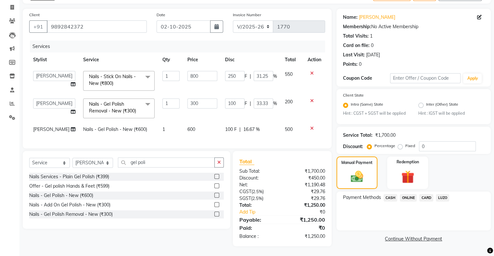
click at [197, 125] on td "600" at bounding box center [202, 129] width 38 height 15
select select "89637"
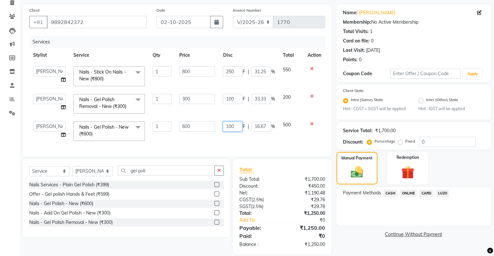
click at [236, 127] on input "100" at bounding box center [232, 127] width 19 height 10
click at [234, 127] on input "100" at bounding box center [232, 127] width 19 height 10
type input "0"
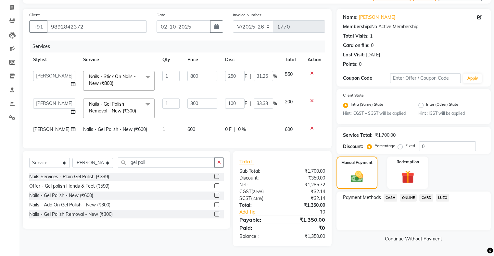
click at [288, 137] on div "Services Stylist Service Qty Price Disc Total Action Akshay Divecha Amrita Arif…" at bounding box center [177, 92] width 296 height 102
click at [405, 194] on span "ONLINE" at bounding box center [408, 197] width 17 height 7
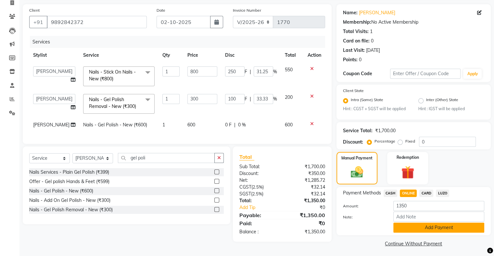
click at [410, 228] on button "Add Payment" at bounding box center [438, 228] width 91 height 10
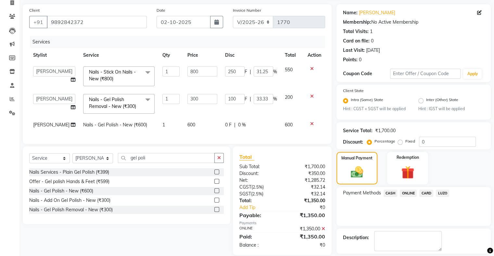
scroll to position [74, 0]
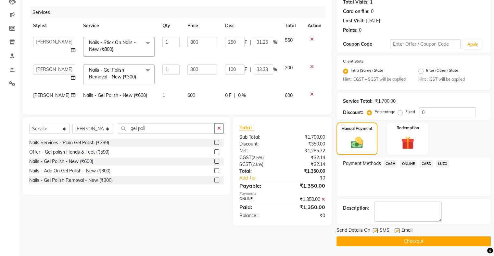
click at [372, 244] on button "Checkout" at bounding box center [413, 242] width 154 height 10
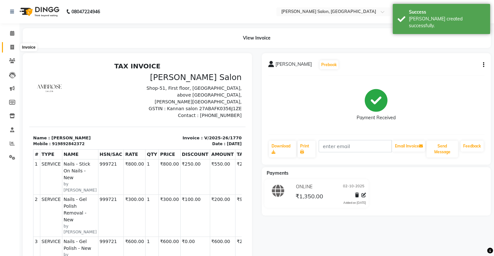
click at [9, 48] on span at bounding box center [11, 47] width 11 height 7
select select "4073"
select select "service"
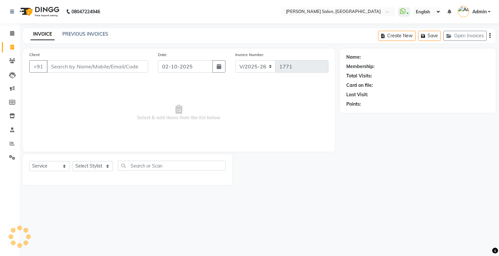
click at [80, 37] on div "PREVIOUS INVOICES" at bounding box center [85, 34] width 46 height 7
click at [86, 33] on link "PREVIOUS INVOICES" at bounding box center [85, 34] width 46 height 6
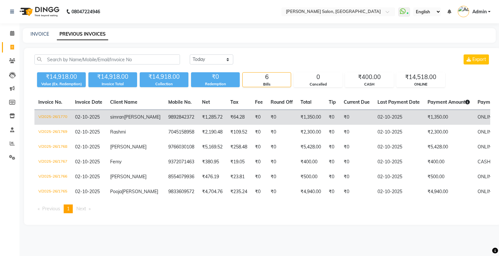
click at [423, 120] on td "₹1,350.00" at bounding box center [448, 117] width 50 height 15
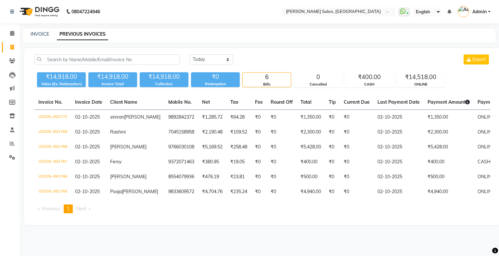
click at [7, 27] on li "Calendar" at bounding box center [9, 34] width 19 height 14
click at [13, 36] on icon at bounding box center [12, 33] width 4 height 5
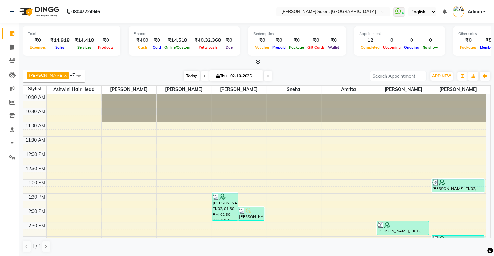
click at [183, 77] on span "Today" at bounding box center [191, 76] width 16 height 10
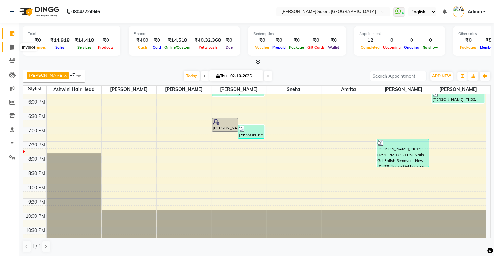
click at [9, 45] on span at bounding box center [11, 47] width 11 height 7
select select "4073"
select select "service"
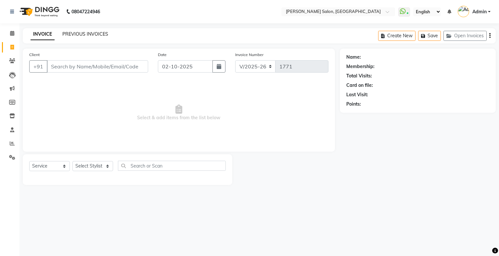
click at [71, 36] on link "PREVIOUS INVOICES" at bounding box center [85, 34] width 46 height 6
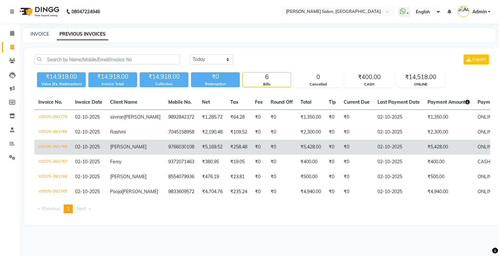
click at [53, 152] on td "V/2025-26/1768" at bounding box center [52, 147] width 37 height 15
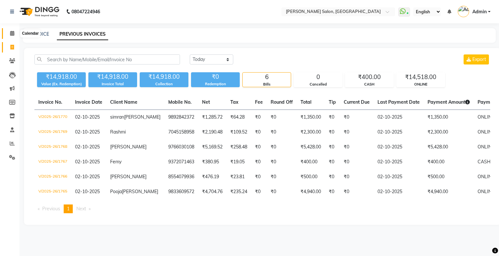
click at [9, 34] on span at bounding box center [11, 33] width 11 height 7
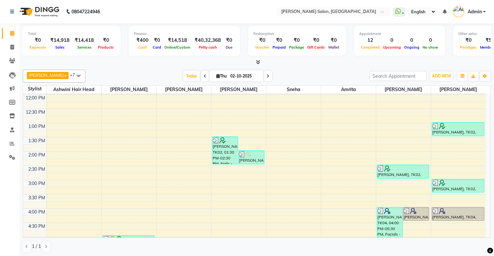
scroll to position [162, 0]
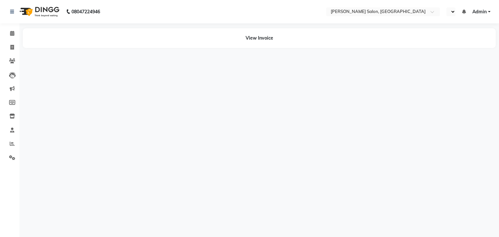
select select "en"
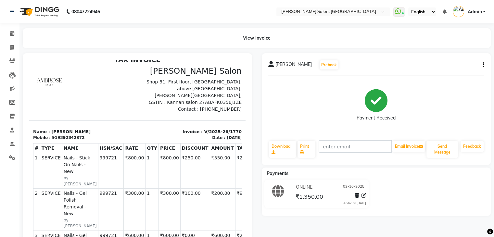
scroll to position [12, 0]
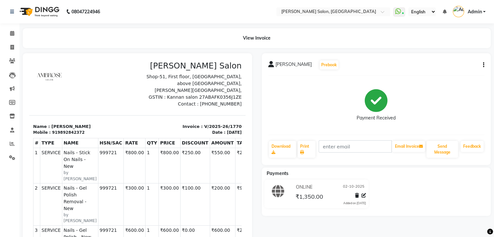
click at [21, 52] on main "View Invoice simran fernandes Prebook Payment Received Download Print Email Inv…" at bounding box center [256, 178] width 474 height 301
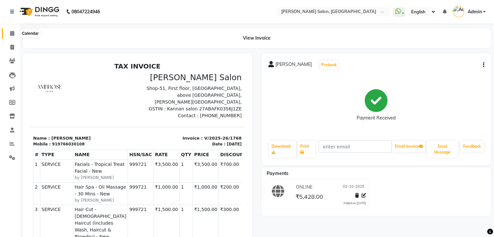
click at [14, 37] on span at bounding box center [11, 33] width 11 height 7
